Goal: Transaction & Acquisition: Purchase product/service

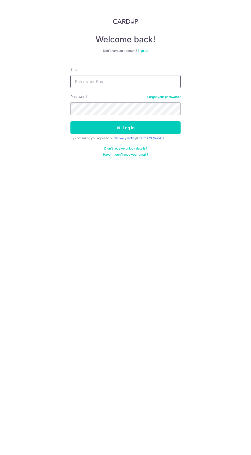
click at [158, 80] on input "Email" at bounding box center [126, 81] width 110 height 13
type input "simplebeautysingapore@gmail.com"
click at [71, 121] on button "Log in" at bounding box center [126, 127] width 110 height 13
click at [174, 125] on button "Log in" at bounding box center [126, 127] width 110 height 13
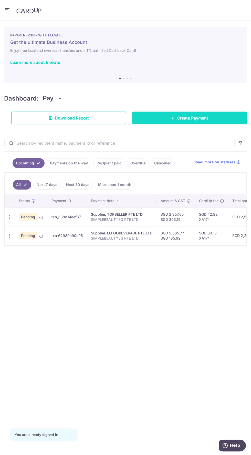
click at [228, 124] on link "Create Payment" at bounding box center [189, 118] width 115 height 13
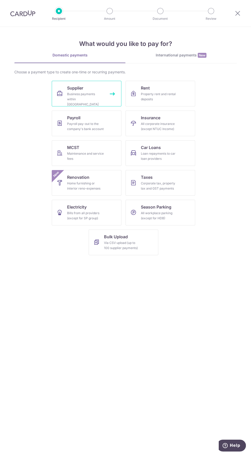
click at [95, 92] on div "Business payments within Singapore" at bounding box center [85, 99] width 37 height 15
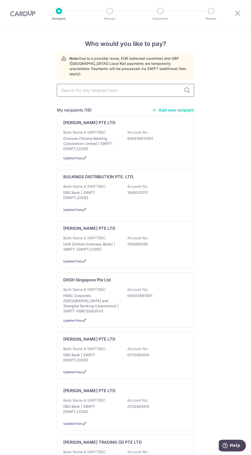
click at [142, 85] on input "text" at bounding box center [126, 90] width 138 height 13
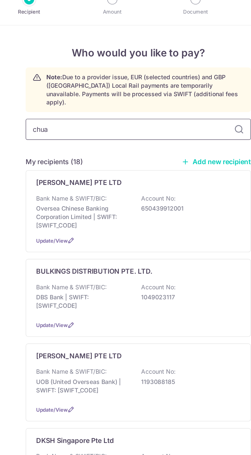
type input "chuan"
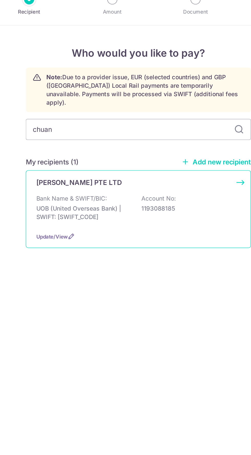
click at [111, 136] on p "UOB (United Overseas Bank) | SWIFT: UOVBSGSGXXX" at bounding box center [91, 141] width 57 height 10
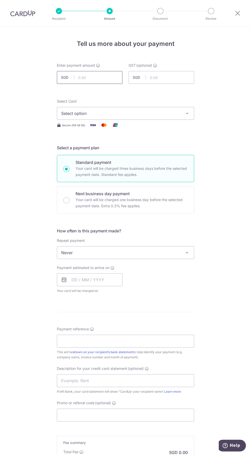
click at [103, 77] on input "text" at bounding box center [90, 77] width 66 height 13
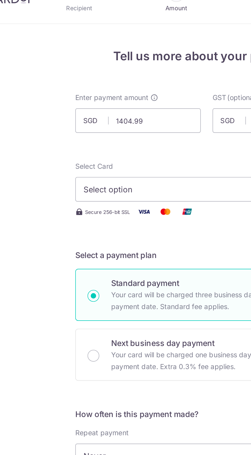
click at [140, 77] on span "SGD" at bounding box center [139, 77] width 13 height 5
type input "1,404.99"
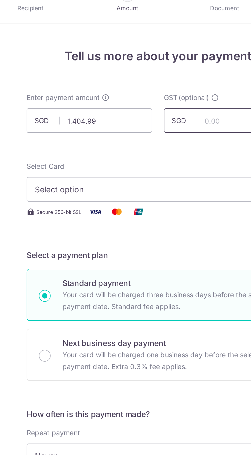
click at [160, 76] on input "text" at bounding box center [162, 77] width 66 height 13
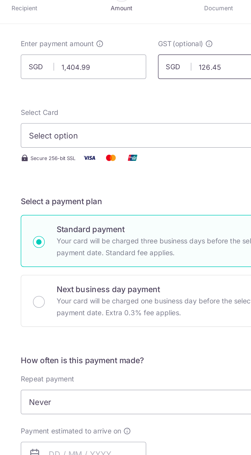
scroll to position [28, 0]
type input "126.45"
click at [160, 83] on span "Select option" at bounding box center [121, 85] width 120 height 6
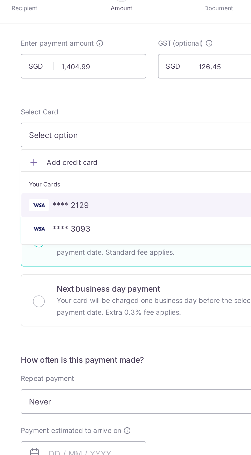
click at [126, 122] on span "**** 2129" at bounding box center [125, 122] width 129 height 6
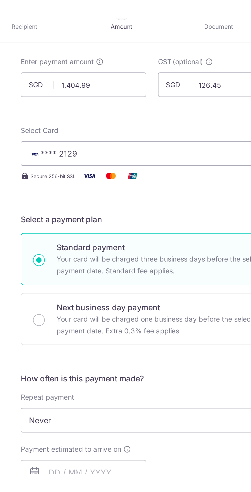
scroll to position [35, 0]
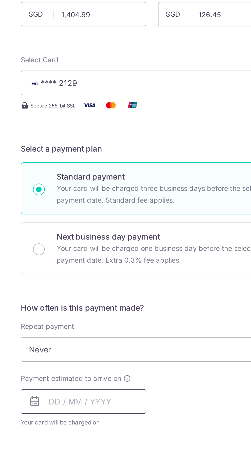
click at [73, 243] on input "text" at bounding box center [90, 245] width 66 height 13
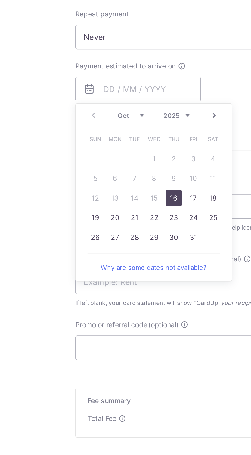
click at [120, 298] on link "17" at bounding box center [119, 302] width 8 height 8
type input "17/10/2025"
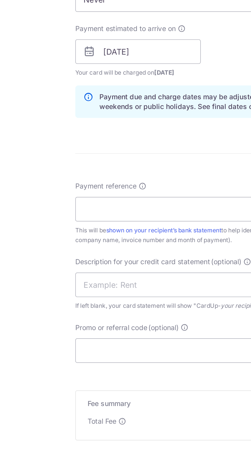
scroll to position [55, 0]
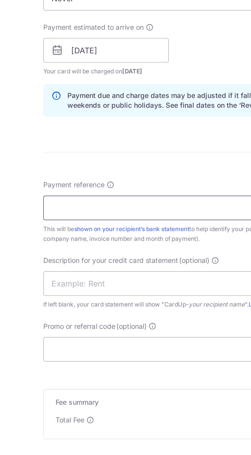
click at [150, 307] on input "Payment reference" at bounding box center [126, 307] width 138 height 13
type input "SIMPLEBEAUTYSG PTE LTD"
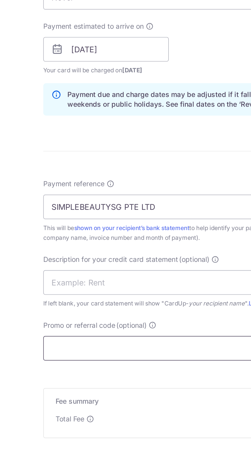
click at [114, 377] on input "Promo or referral code (optional)" at bounding box center [126, 380] width 138 height 13
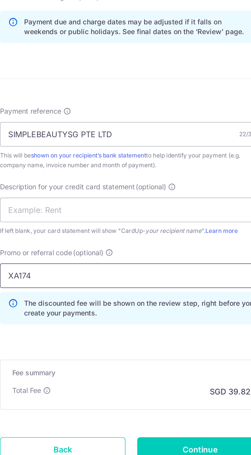
scroll to position [79, 0]
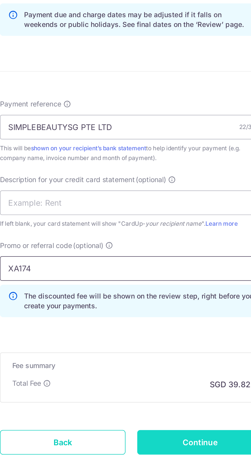
type input "XA174"
click at [159, 442] on input "Continue" at bounding box center [162, 448] width 66 height 13
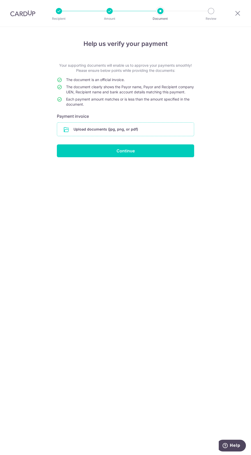
click at [151, 131] on input "file" at bounding box center [125, 129] width 137 height 13
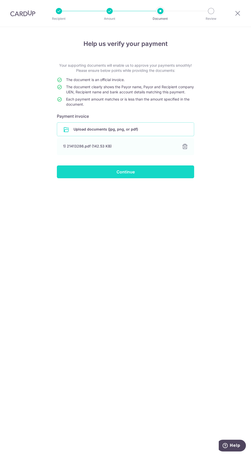
click at [158, 178] on input "Continue" at bounding box center [126, 172] width 138 height 13
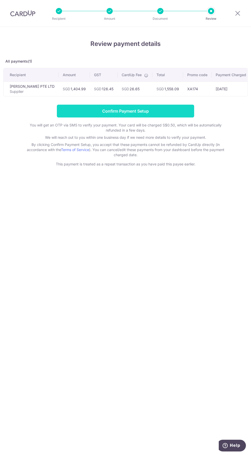
click at [181, 110] on input "Confirm Payment Setup" at bounding box center [126, 111] width 138 height 13
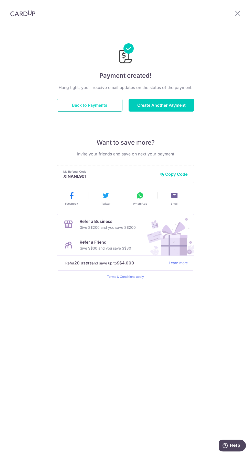
click at [106, 103] on button "Back to Payments" at bounding box center [90, 105] width 66 height 13
